Goal: Find specific page/section

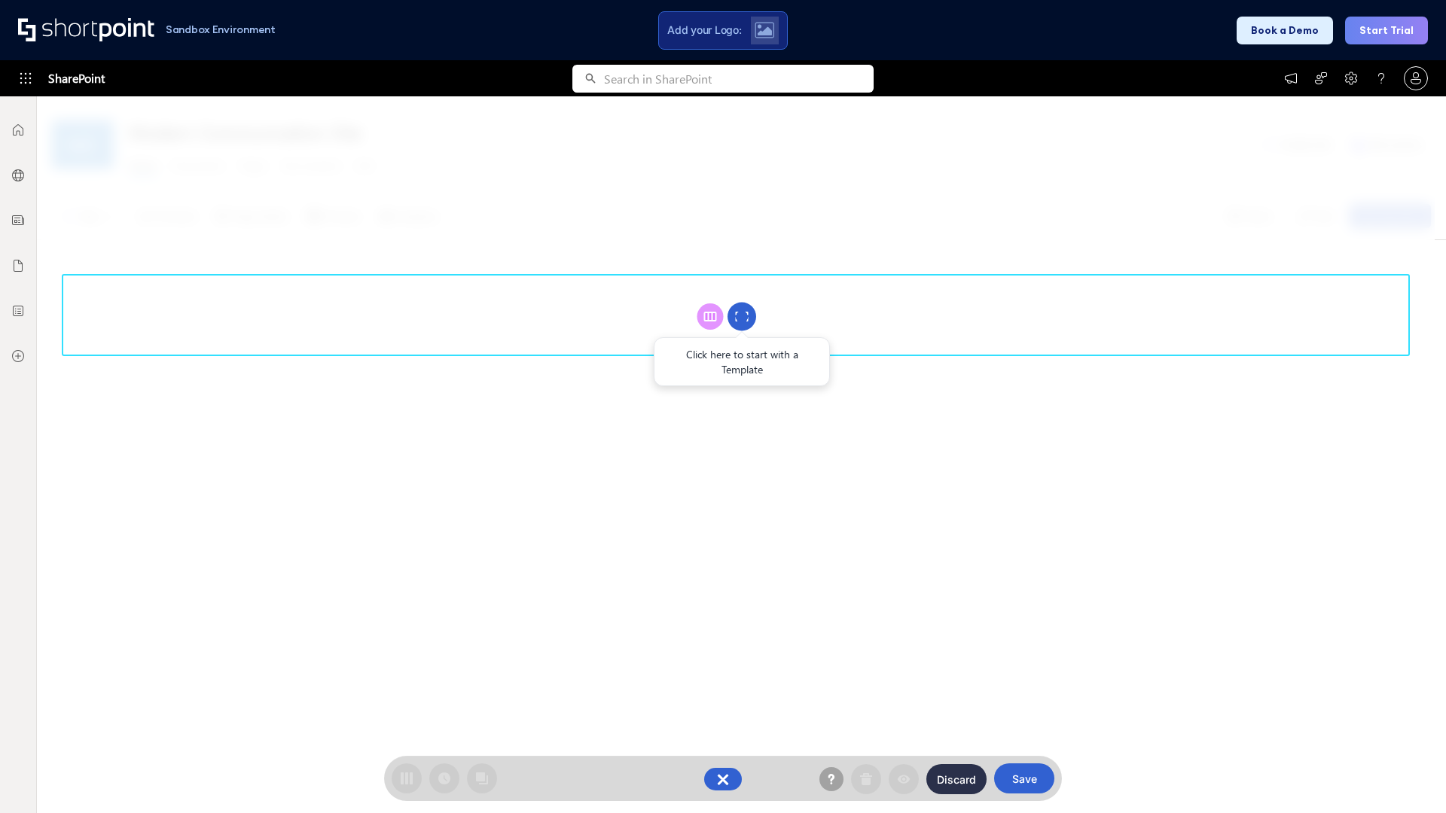
click at [742, 316] on circle at bounding box center [741, 317] width 29 height 29
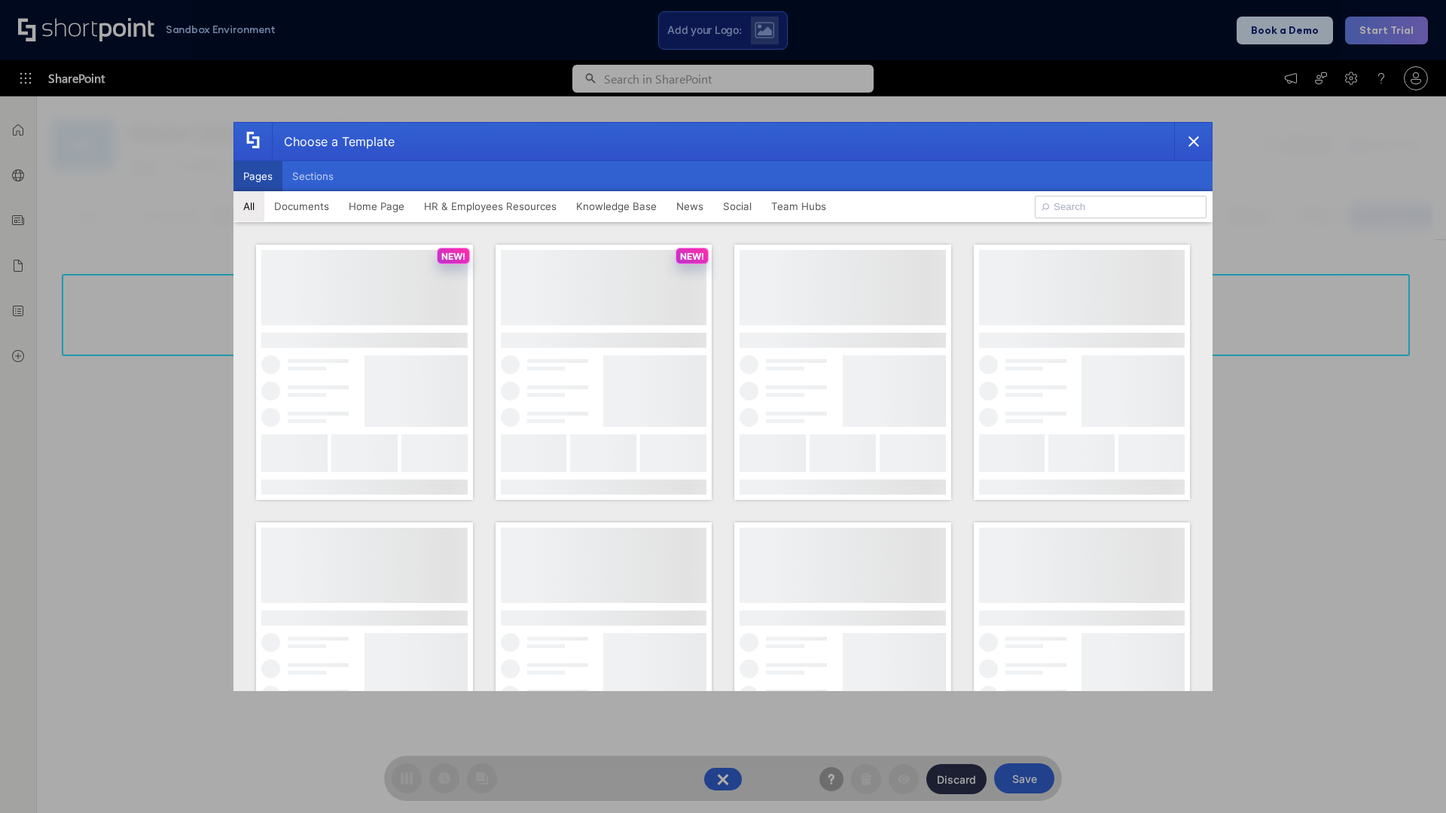
click at [257, 176] on button "Pages" at bounding box center [257, 176] width 49 height 30
type input "Intranet Layout 2"
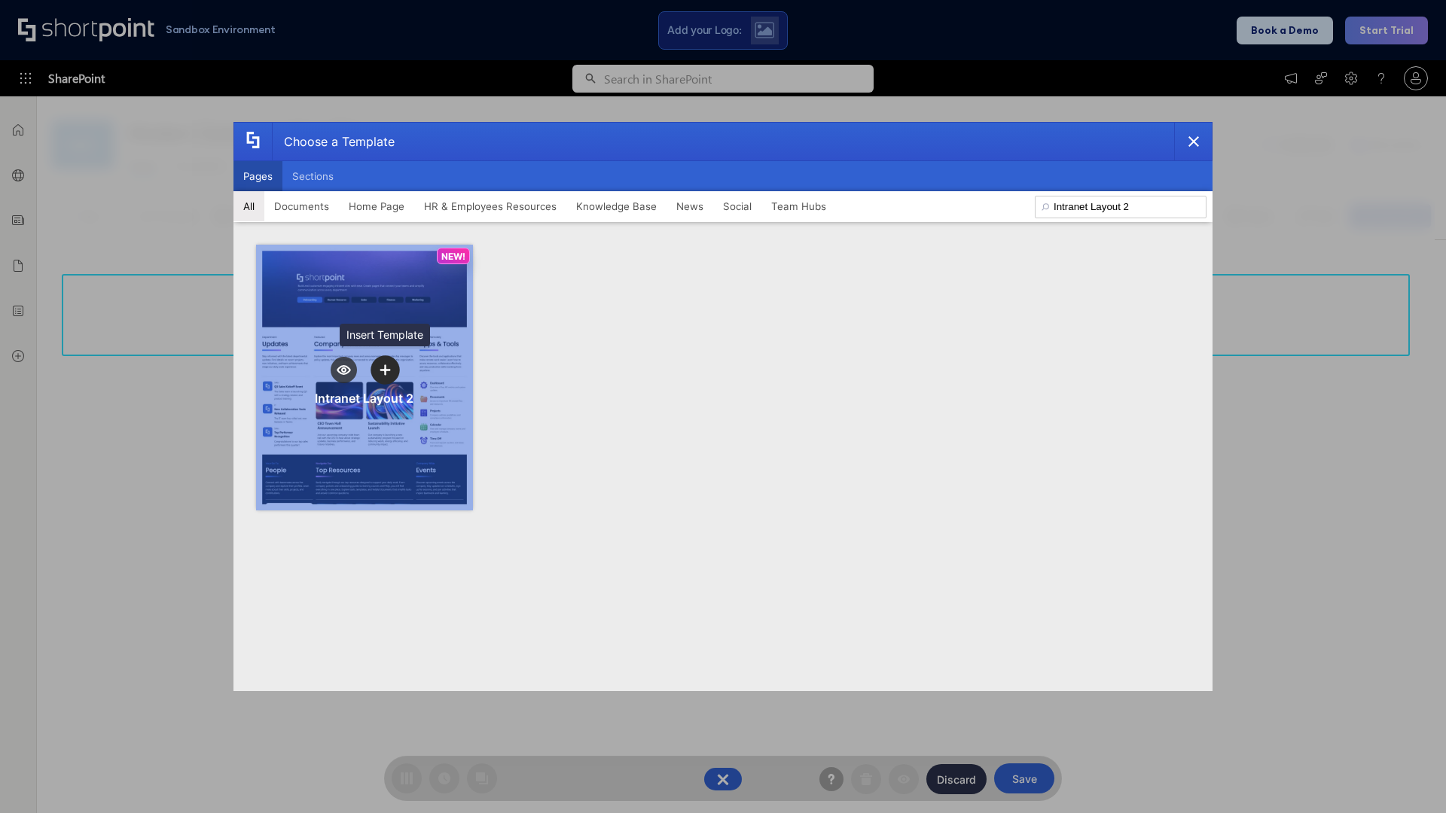
click at [385, 370] on icon "template selector" at bounding box center [384, 369] width 11 height 11
